Goal: Transaction & Acquisition: Purchase product/service

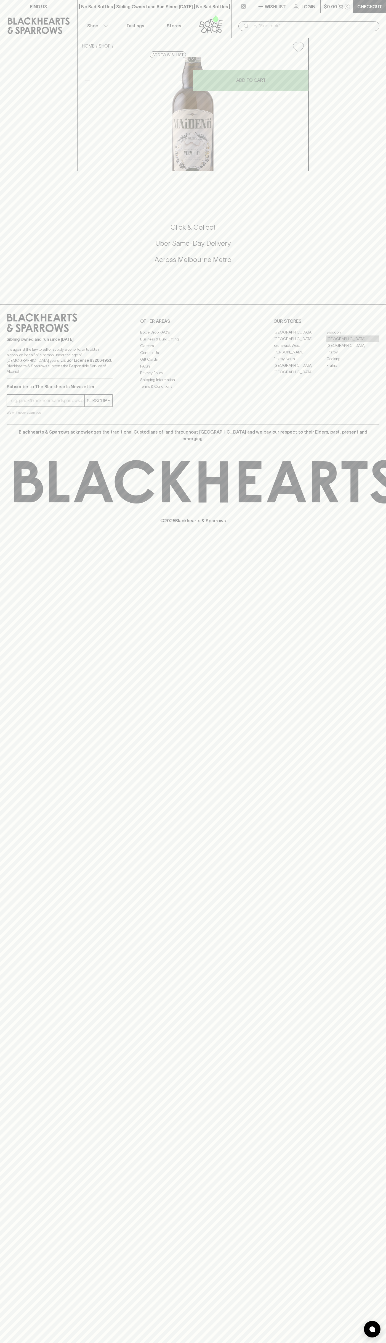
click at [353, 342] on link "[GEOGRAPHIC_DATA]" at bounding box center [353, 338] width 53 height 7
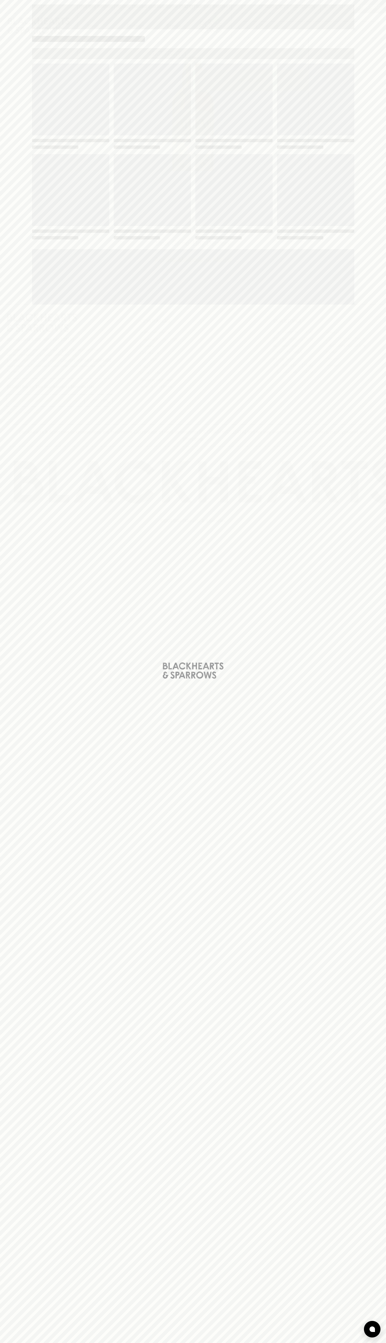
click at [262, 162] on span "Loading" at bounding box center [234, 190] width 77 height 72
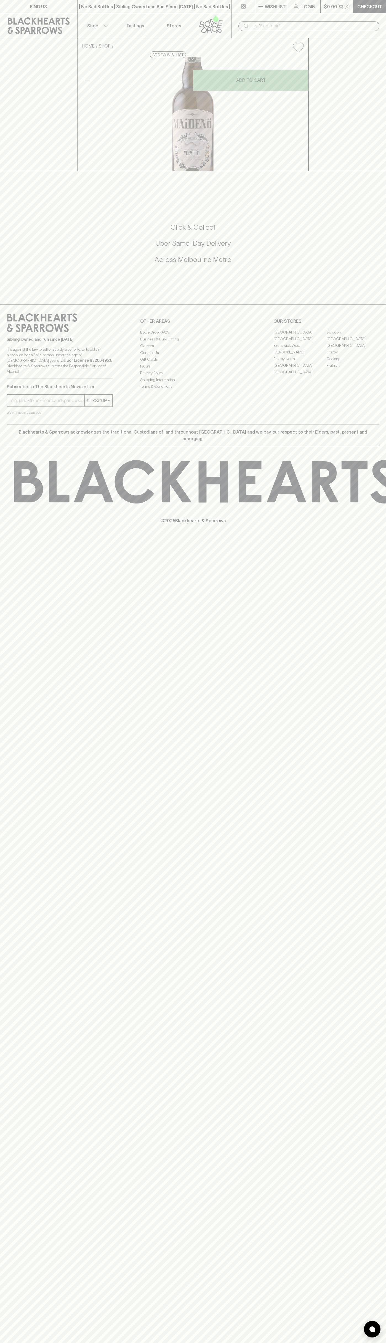
click at [290, 3] on link "Login" at bounding box center [304, 6] width 32 height 13
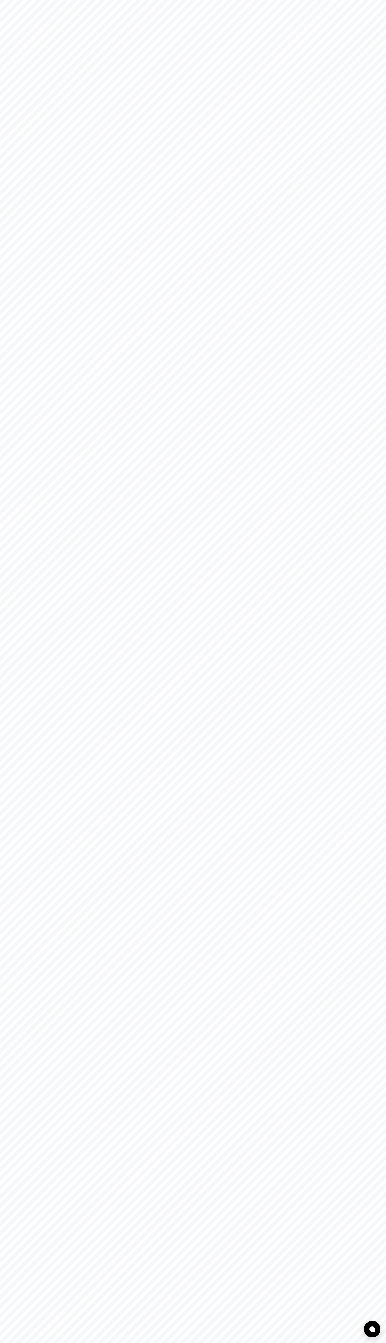
click at [369, 0] on html at bounding box center [193, 0] width 386 height 0
click at [84, 0] on html at bounding box center [193, 0] width 386 height 0
click at [22, 0] on html at bounding box center [193, 0] width 386 height 0
